Goal: Information Seeking & Learning: Find contact information

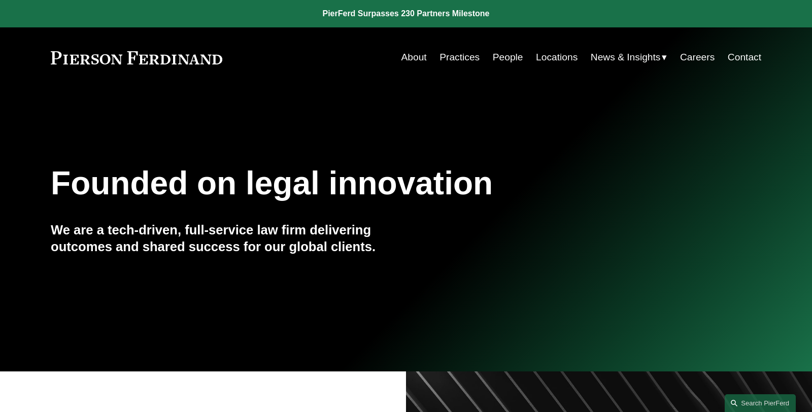
click at [507, 57] on link "People" at bounding box center [508, 57] width 30 height 19
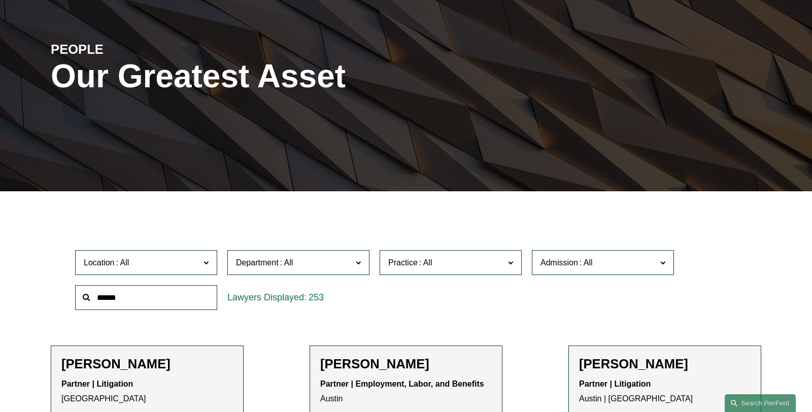
scroll to position [106, 0]
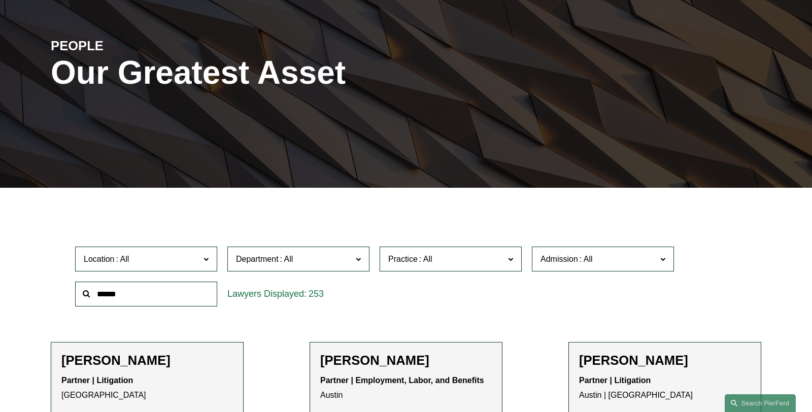
click at [140, 295] on input "text" at bounding box center [146, 294] width 142 height 25
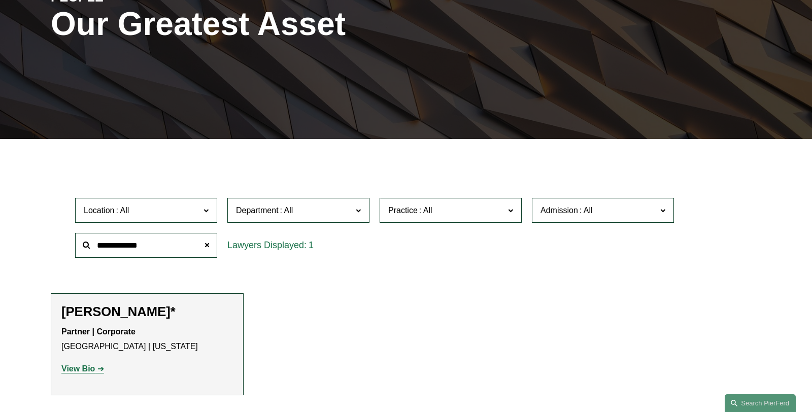
scroll to position [161, 0]
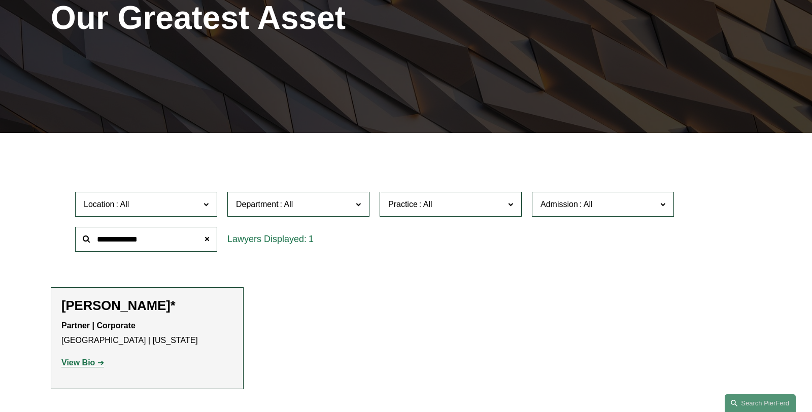
type input "**********"
click at [75, 363] on strong "View Bio" at bounding box center [77, 362] width 33 height 9
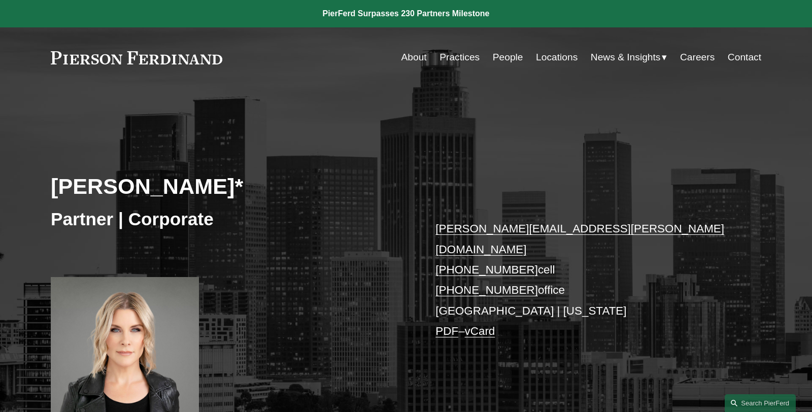
click at [479, 230] on link "alison.finley@pierferd.com" at bounding box center [579, 238] width 289 height 33
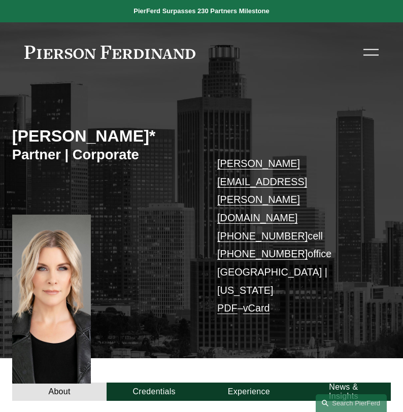
click at [300, 244] on p "alison.finley@pierferd.com +1.732.687.0211 cell +1.732.515.4285 office Los Ange…" at bounding box center [296, 236] width 158 height 163
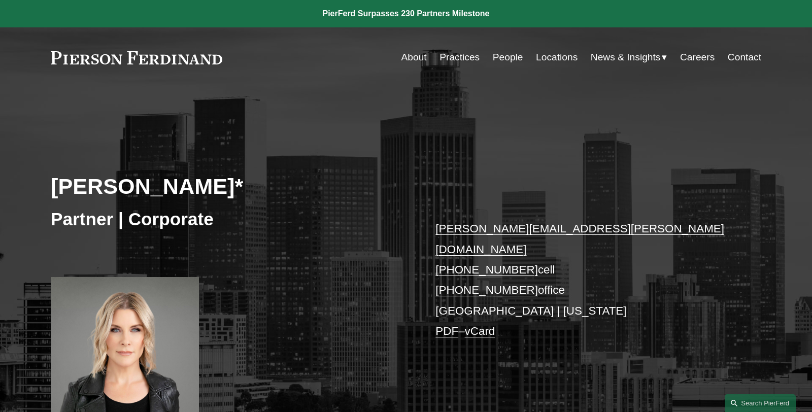
click at [358, 136] on div "Alison Finley* Partner | Corporate alison.finley@pierferd.com +1.732.687.0211 c…" at bounding box center [406, 265] width 812 height 306
click at [500, 57] on link "People" at bounding box center [508, 57] width 30 height 19
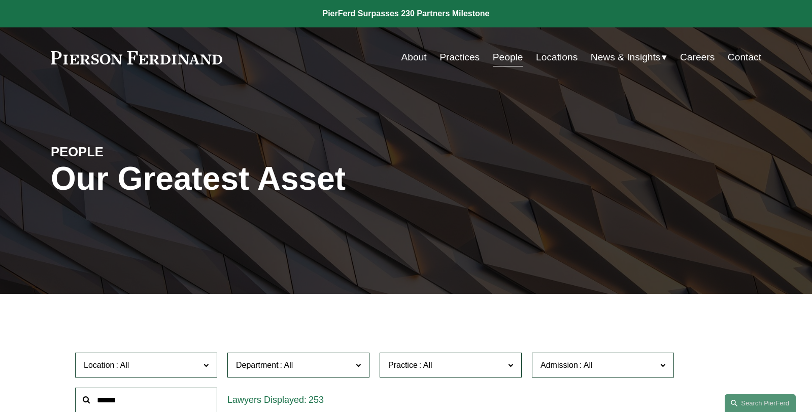
click at [125, 393] on input "text" at bounding box center [146, 400] width 142 height 25
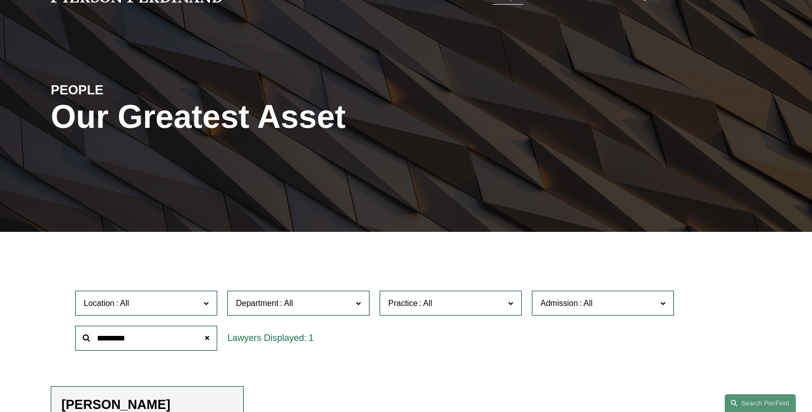
scroll to position [64, 0]
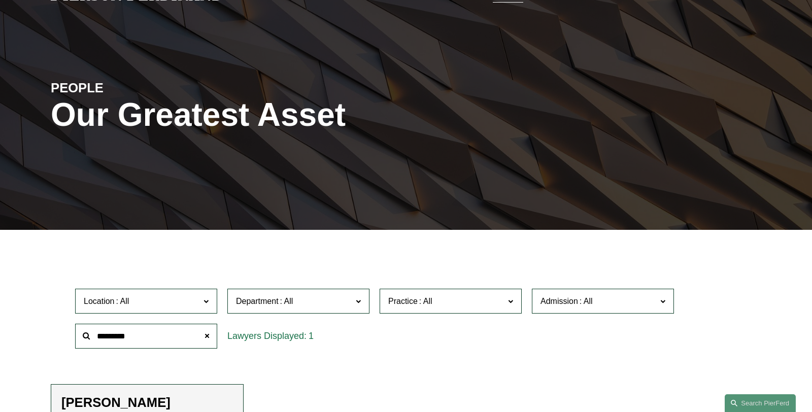
type input "*********"
click at [194, 398] on h2 "[PERSON_NAME]" at bounding box center [147, 403] width 172 height 16
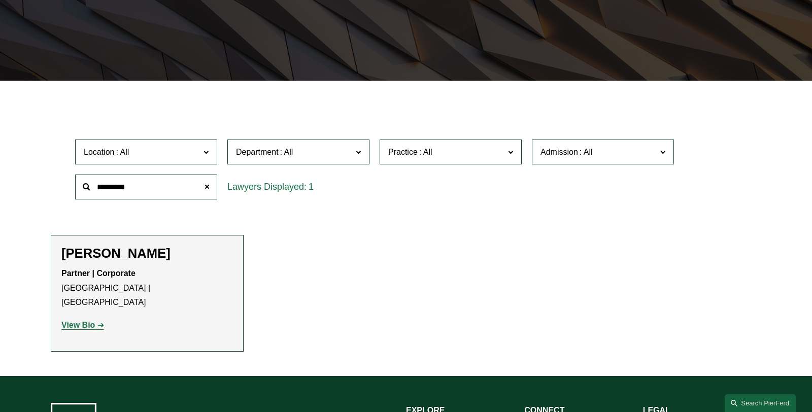
scroll to position [216, 0]
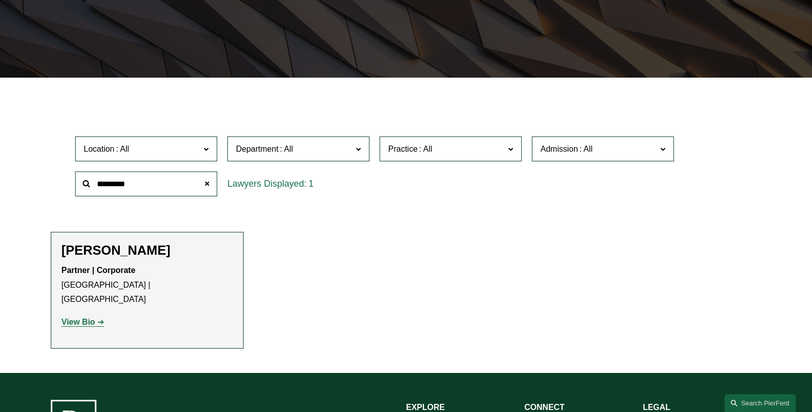
click at [91, 318] on strong "View Bio" at bounding box center [77, 322] width 33 height 9
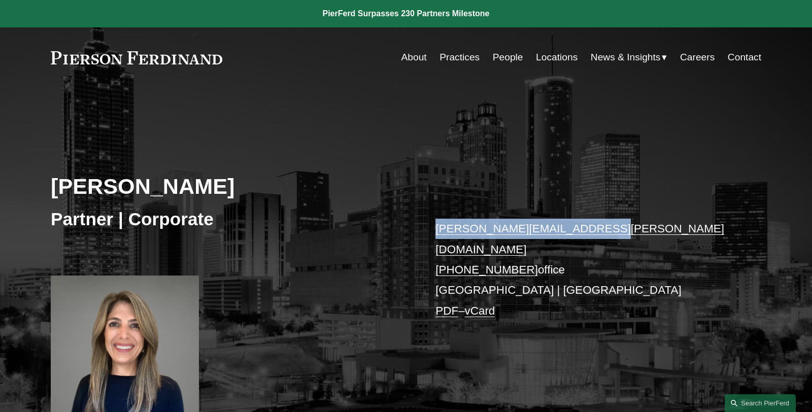
click at [510, 56] on link "People" at bounding box center [508, 57] width 30 height 19
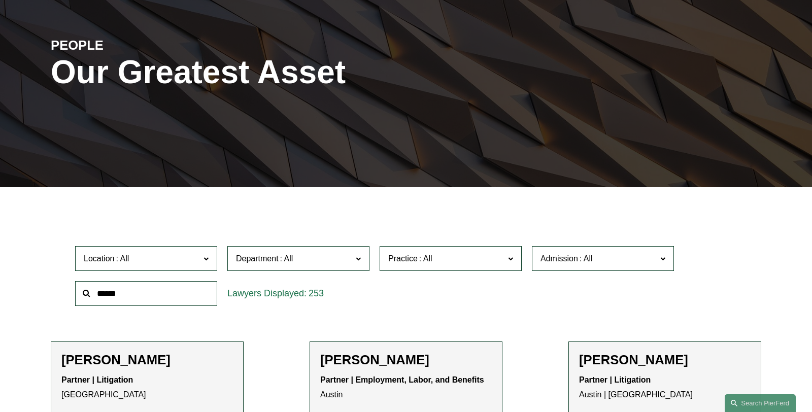
scroll to position [108, 0]
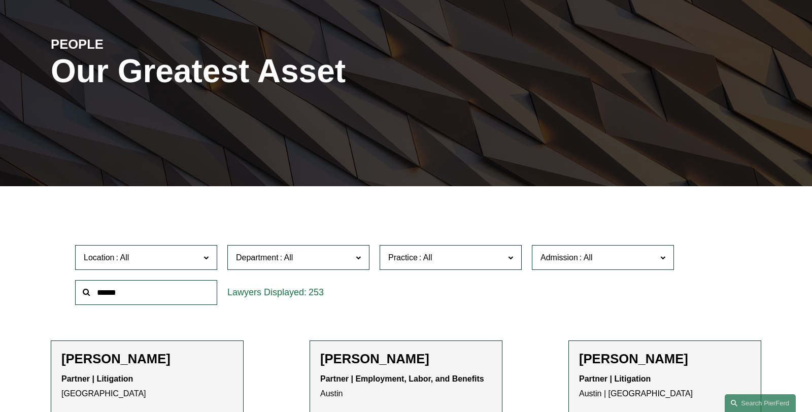
click at [112, 292] on input "text" at bounding box center [146, 292] width 142 height 25
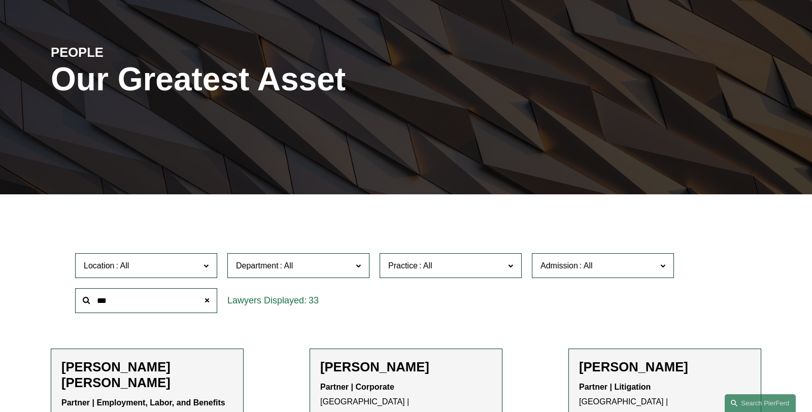
scroll to position [0, 0]
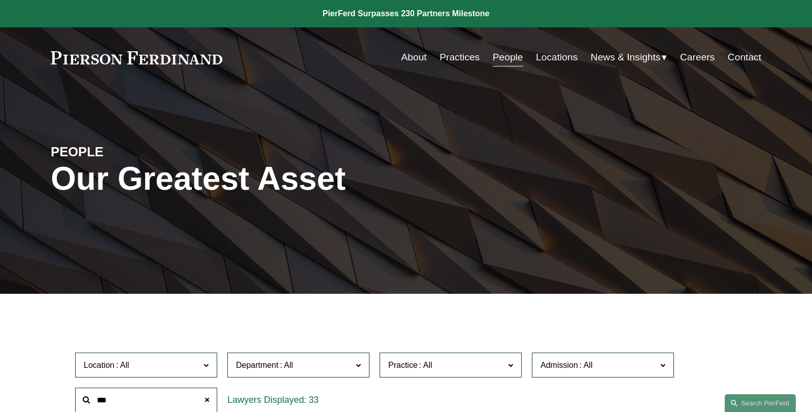
type input "***"
